Goal: Information Seeking & Learning: Compare options

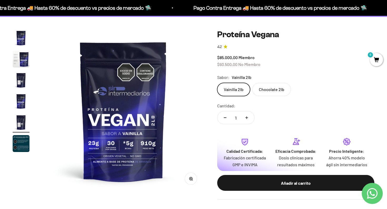
scroll to position [0, 676]
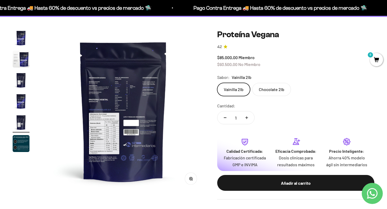
click at [20, 58] on img "Ir al artículo 2" at bounding box center [21, 59] width 17 height 17
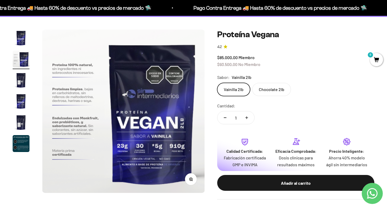
click at [18, 45] on img "Ir al artículo 1" at bounding box center [21, 37] width 17 height 17
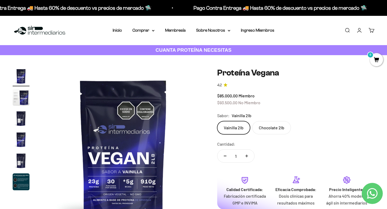
scroll to position [0, 0]
click at [193, 8] on p "Pago Contra Entrega 🚚 Hasta 60% de descuento vs precios de mercado 🛸" at bounding box center [280, 8] width 174 height 8
click at [141, 27] on summary "Comprar" at bounding box center [143, 30] width 22 height 7
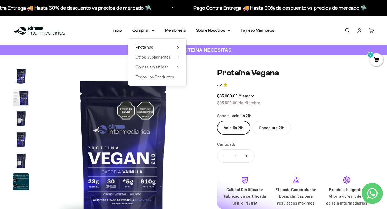
click at [145, 48] on span "Proteínas" at bounding box center [145, 47] width 18 height 4
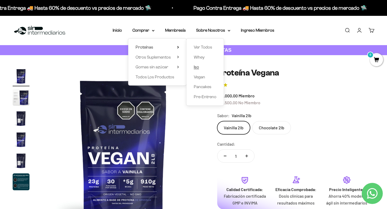
click at [195, 67] on link "Iso" at bounding box center [205, 66] width 23 height 7
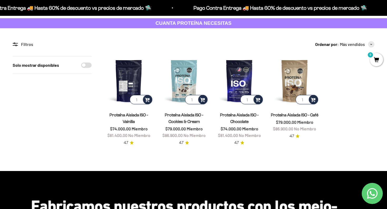
scroll to position [12, 0]
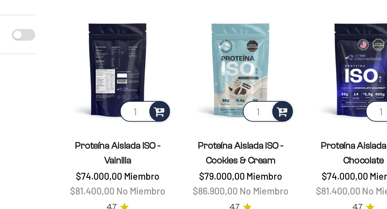
click at [104, 71] on img at bounding box center [128, 95] width 49 height 49
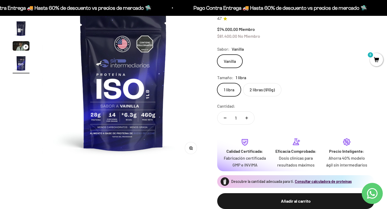
scroll to position [9, 0]
